Goal: Complete application form: Complete application form

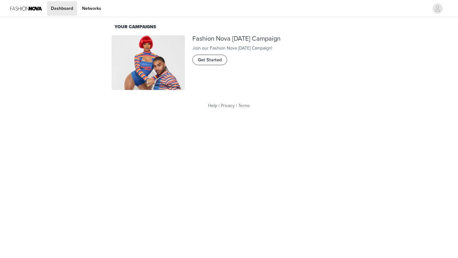
click at [211, 64] on span "Get Started" at bounding box center [210, 60] width 24 height 7
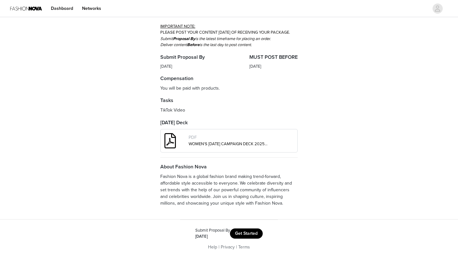
scroll to position [178, 0]
click at [246, 232] on button "Get Started" at bounding box center [246, 234] width 33 height 10
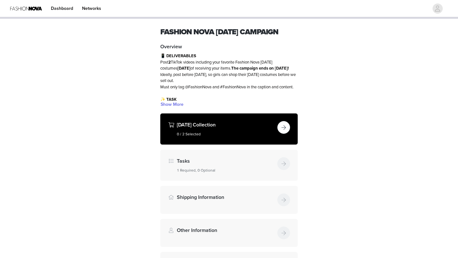
scroll to position [22, 0]
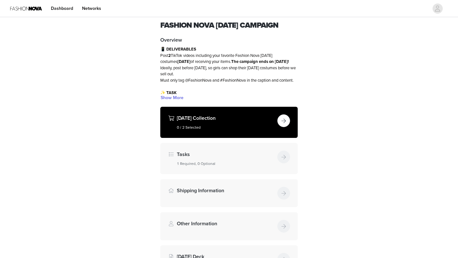
click at [281, 127] on button "button" at bounding box center [283, 120] width 13 height 13
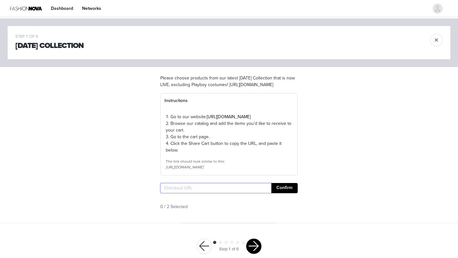
click at [189, 193] on input "text" at bounding box center [215, 188] width 111 height 10
paste input "[URL][DOMAIN_NAME]"
type input "[URL][DOMAIN_NAME]"
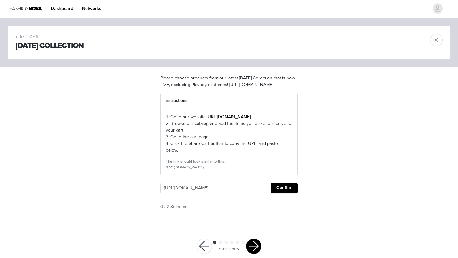
click at [284, 193] on button "Confirm" at bounding box center [284, 188] width 26 height 10
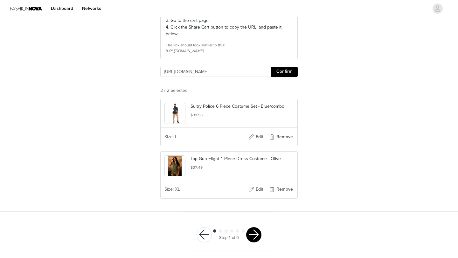
click at [255, 234] on button "button" at bounding box center [253, 234] width 15 height 15
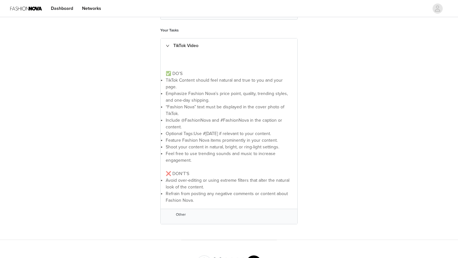
scroll to position [149, 0]
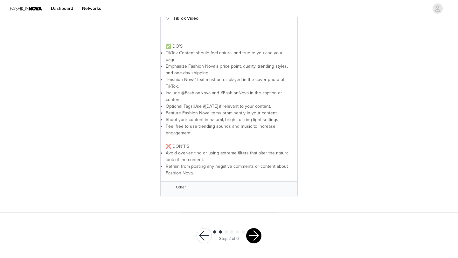
click at [252, 232] on button "button" at bounding box center [253, 235] width 15 height 15
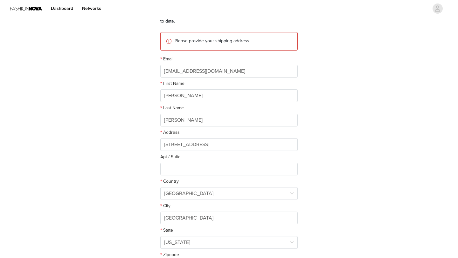
scroll to position [67, 0]
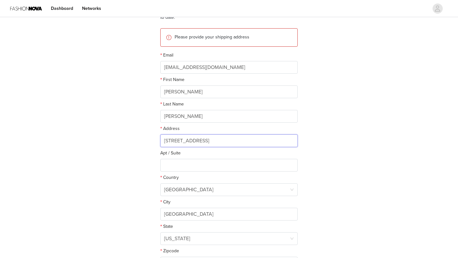
drag, startPoint x: 249, startPoint y: 138, endPoint x: 172, endPoint y: 137, distance: 77.2
click at [172, 137] on input "[STREET_ADDRESS]" at bounding box center [228, 140] width 137 height 13
type input "[STREET_ADDRESS]"
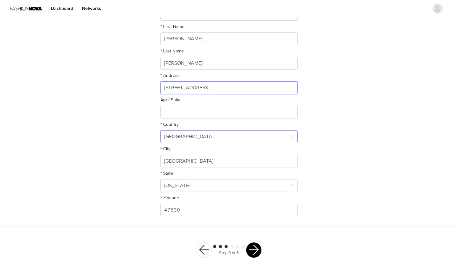
scroll to position [131, 0]
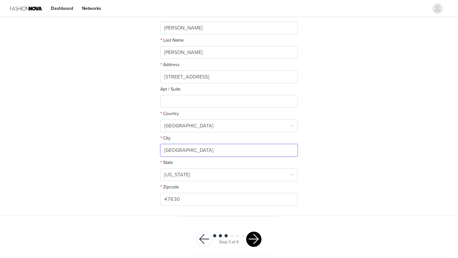
click at [198, 152] on input "[GEOGRAPHIC_DATA]" at bounding box center [228, 150] width 137 height 13
drag, startPoint x: 198, startPoint y: 152, endPoint x: 136, endPoint y: 154, distance: 61.7
click at [136, 154] on div "STEP 3 OF 6 Shipping Information This is where we will send your products. Plea…" at bounding box center [229, 51] width 458 height 329
drag, startPoint x: 192, startPoint y: 149, endPoint x: 154, endPoint y: 150, distance: 38.8
click at [154, 150] on section "This is where we will send your products. Please make sure this is up to date. …" at bounding box center [229, 76] width 153 height 280
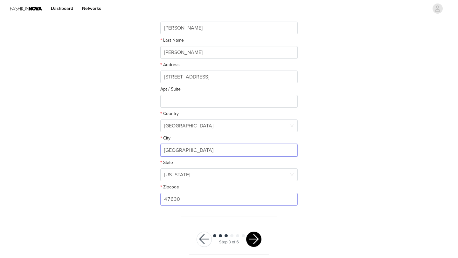
type input "[GEOGRAPHIC_DATA]"
click at [180, 200] on input "47630" at bounding box center [228, 199] width 137 height 13
type input "47906"
click at [388, 166] on div "STEP 3 OF 6 Shipping Information This is where we will send your products. Plea…" at bounding box center [229, 51] width 458 height 329
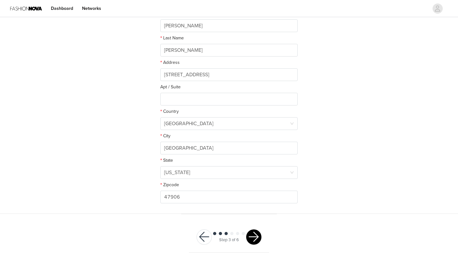
scroll to position [135, 0]
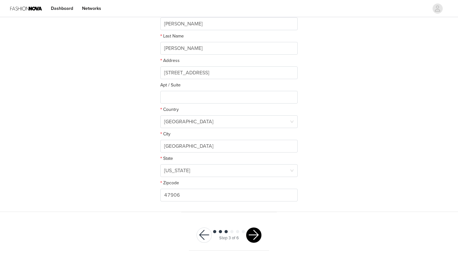
click at [255, 236] on button "button" at bounding box center [253, 235] width 15 height 15
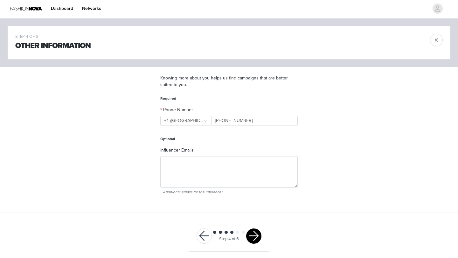
click at [253, 234] on button "button" at bounding box center [253, 236] width 15 height 15
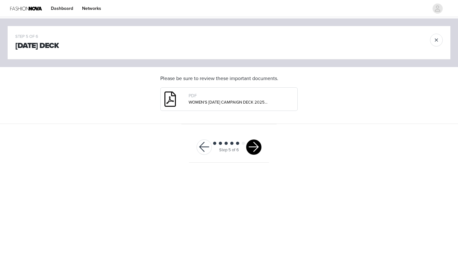
click at [254, 144] on button "button" at bounding box center [253, 147] width 15 height 15
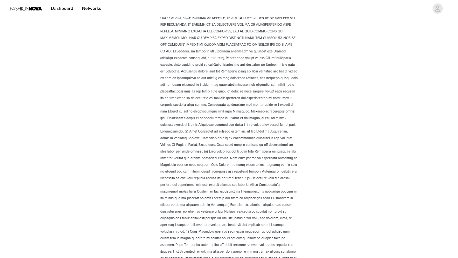
scroll to position [854, 0]
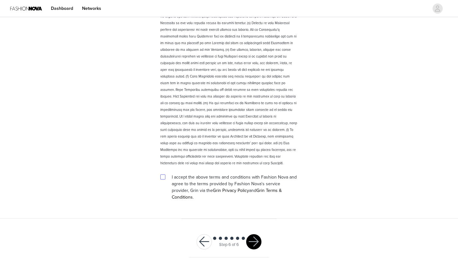
click at [164, 178] on input "checkbox" at bounding box center [162, 177] width 4 height 4
checkbox input "true"
click at [254, 234] on button "button" at bounding box center [253, 241] width 15 height 15
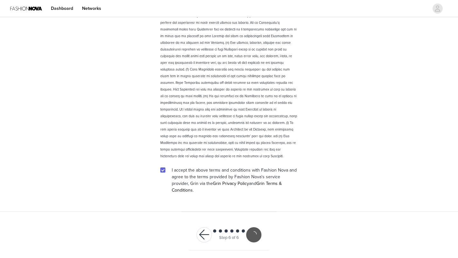
scroll to position [831, 0]
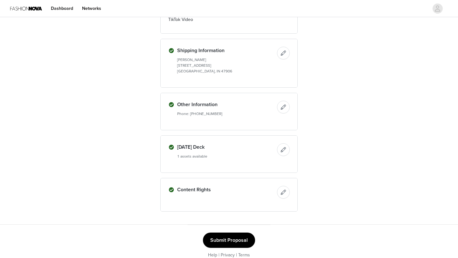
scroll to position [249, 0]
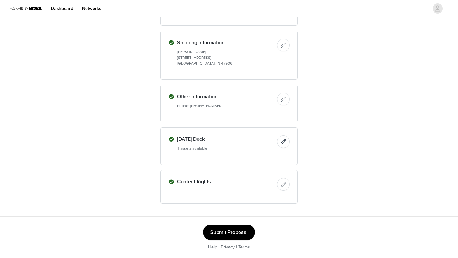
click at [221, 229] on button "Submit Proposal" at bounding box center [229, 232] width 52 height 15
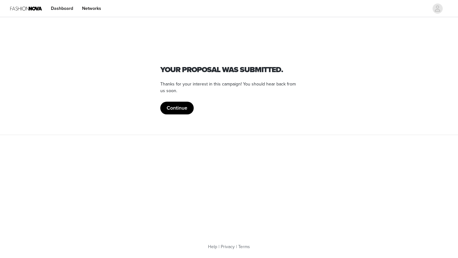
click at [176, 114] on section "Fashion Nova Your proposal was submitted. Thanks for your interest in this camp…" at bounding box center [229, 76] width 153 height 116
click at [173, 109] on button "Continue" at bounding box center [176, 108] width 33 height 13
